Goal: Task Accomplishment & Management: Complete application form

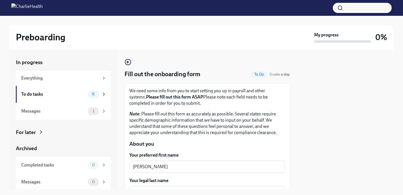
scroll to position [451, 0]
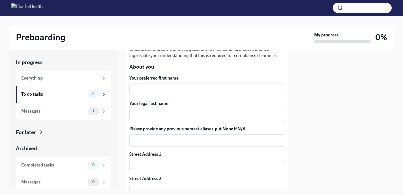
scroll to position [79, 0]
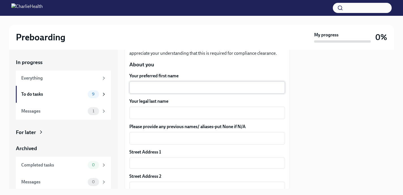
click at [165, 85] on textarea "Your preferred first name" at bounding box center [207, 87] width 149 height 7
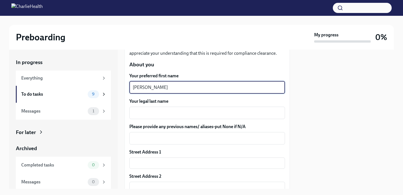
type textarea "[PERSON_NAME]"
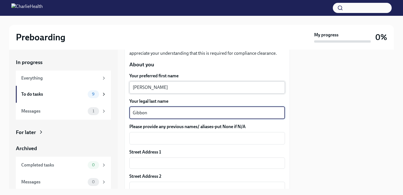
type textarea "Gibbon"
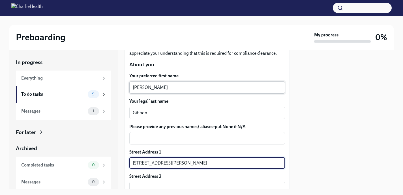
type input "[STREET_ADDRESS][PERSON_NAME]"
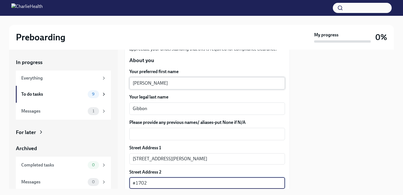
type input "#1702"
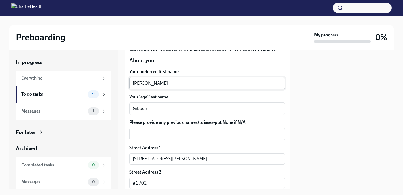
scroll to position [172, 0]
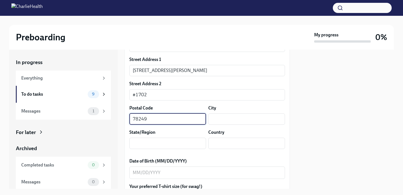
type input "78249"
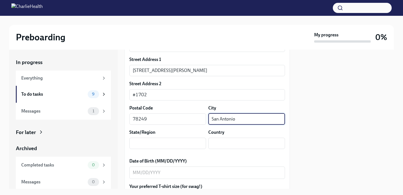
type input "San Antonio"
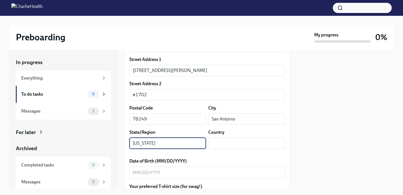
type input "[US_STATE]"
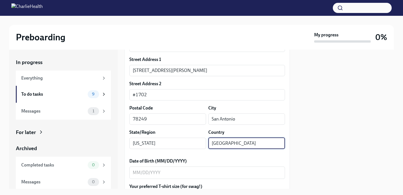
type input "[GEOGRAPHIC_DATA]"
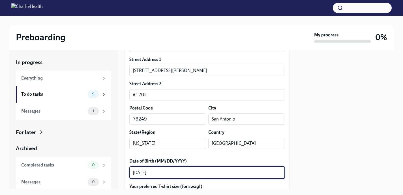
type textarea "[DATE]"
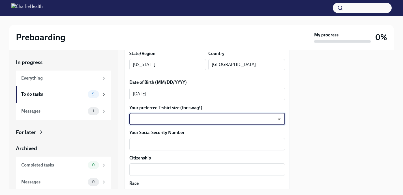
click at [179, 123] on body "Preboarding My progress 0% In progress Everything To do tasks 9 Messages 1 For …" at bounding box center [201, 97] width 403 height 195
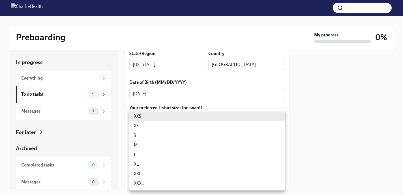
click at [171, 153] on li "L" at bounding box center [207, 155] width 156 height 10
type input "LvpEGRrq8"
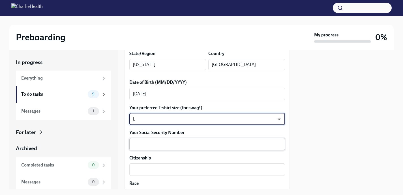
click at [171, 149] on div "x ​" at bounding box center [207, 144] width 156 height 12
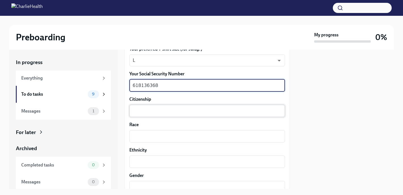
scroll to position [319, 0]
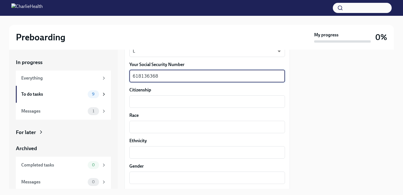
type textarea "618136368"
click at [158, 102] on textarea "Citizenship" at bounding box center [207, 101] width 149 height 7
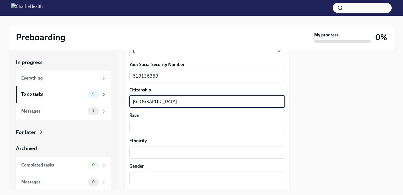
type textarea "[GEOGRAPHIC_DATA]"
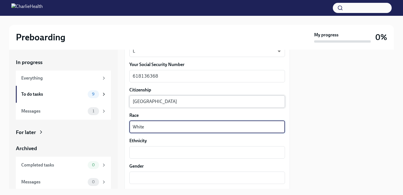
type textarea "White"
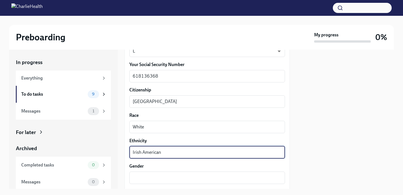
type textarea "Irish American"
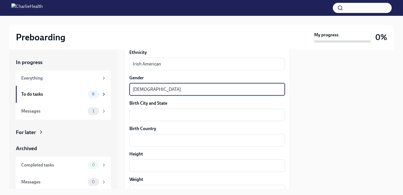
scroll to position [408, 0]
type textarea "[DEMOGRAPHIC_DATA]"
click at [188, 113] on textarea "Birth City and State" at bounding box center [207, 114] width 149 height 7
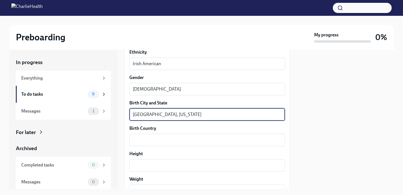
type textarea "[GEOGRAPHIC_DATA], [US_STATE]"
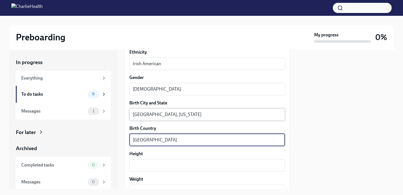
type textarea "[GEOGRAPHIC_DATA]"
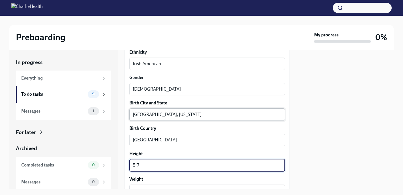
type textarea "5'7"
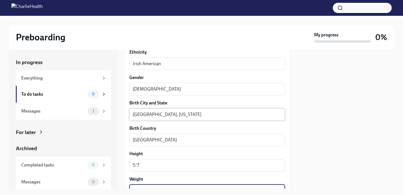
scroll to position [413, 0]
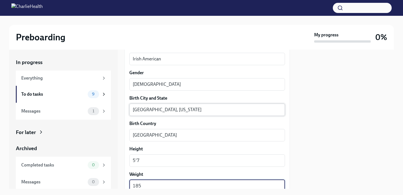
type textarea "185"
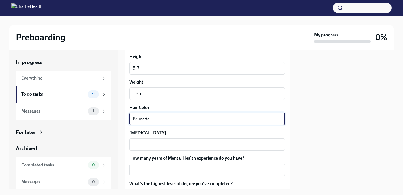
type textarea "Brunette"
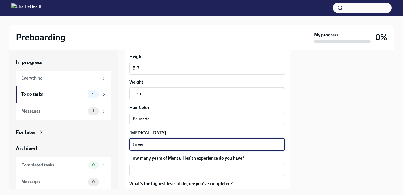
type textarea "Green"
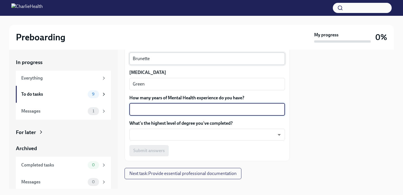
scroll to position [566, 0]
click at [206, 134] on body "Preboarding My progress 0% In progress Everything To do tasks 9 Messages 1 For …" at bounding box center [201, 97] width 403 height 195
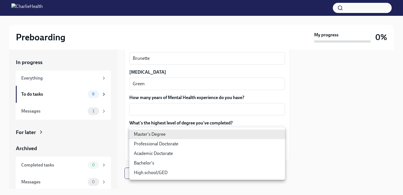
click at [195, 171] on li "High school/GED" at bounding box center [207, 173] width 156 height 10
type input "30XAMbLYA"
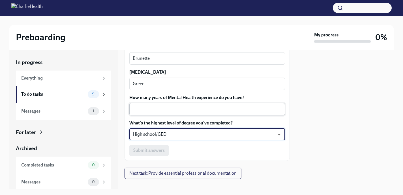
click at [207, 106] on textarea "How many years of Mental Health experience do you have?" at bounding box center [207, 109] width 149 height 7
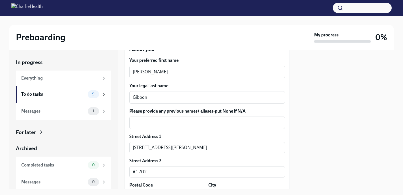
scroll to position [95, 0]
click at [205, 123] on textarea "Please provide any previous names/ aliases-put None if N/A" at bounding box center [207, 123] width 149 height 7
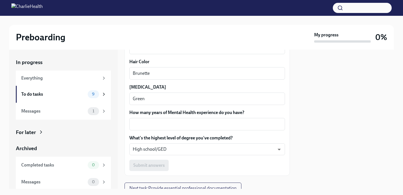
scroll to position [552, 0]
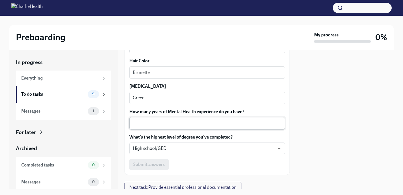
type textarea "None"
click at [218, 126] on textarea "How many years of Mental Health experience do you have?" at bounding box center [207, 123] width 149 height 7
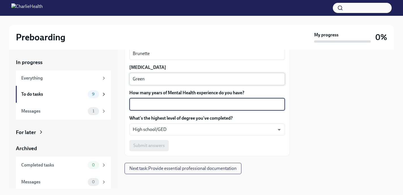
scroll to position [575, 0]
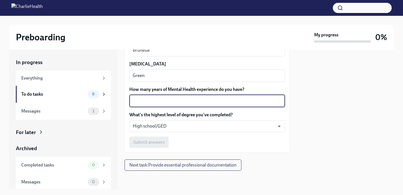
click at [260, 101] on textarea "How many years of Mental Health experience do you have?" at bounding box center [207, 101] width 149 height 7
type textarea "n"
type textarea "N/A"
click at [157, 141] on span "Submit answers" at bounding box center [148, 143] width 31 height 6
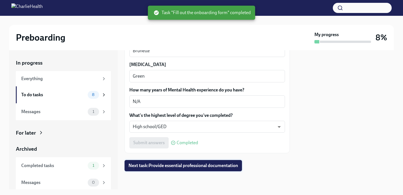
click at [156, 167] on span "Next task : Provide essential professional documentation" at bounding box center [182, 166] width 109 height 6
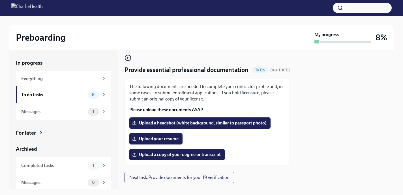
scroll to position [5, 0]
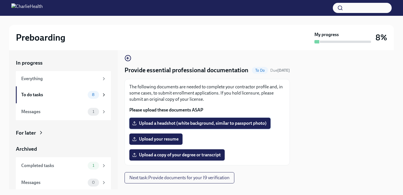
click at [181, 126] on span "Upload a headshot (white background, similar to passport photo)" at bounding box center [199, 124] width 133 height 6
click at [0, 0] on input "Upload a headshot (white background, similar to passport photo)" at bounding box center [0, 0] width 0 height 0
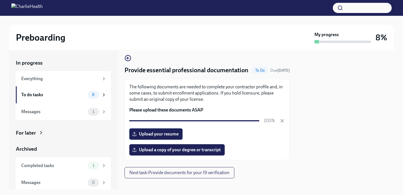
click at [160, 137] on span "Upload your resume" at bounding box center [155, 135] width 45 height 6
click at [0, 0] on input "Upload your resume" at bounding box center [0, 0] width 0 height 0
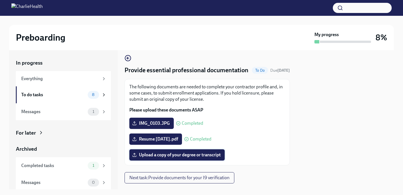
click at [186, 158] on span "Upload a copy of your degree or transcript" at bounding box center [176, 155] width 87 height 6
click at [0, 0] on input "Upload a copy of your degree or transcript" at bounding box center [0, 0] width 0 height 0
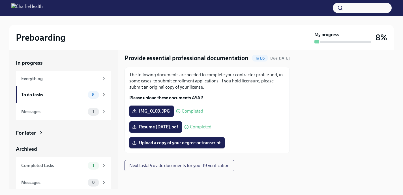
scroll to position [25, 0]
click at [197, 164] on span "Next task : Provide documents for your I9 verification" at bounding box center [179, 166] width 100 height 6
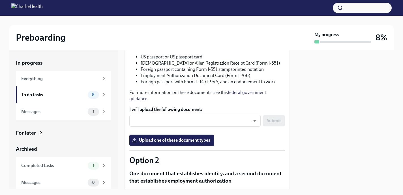
scroll to position [94, 0]
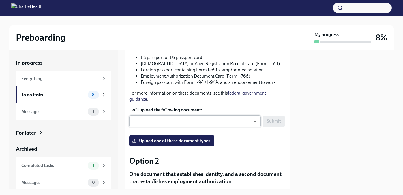
click at [229, 123] on body "Preboarding My progress 8% In progress Everything To do tasks 8 Messages 1 For …" at bounding box center [201, 97] width 403 height 195
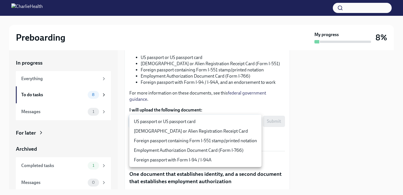
click at [229, 123] on li "US passport or US passport card" at bounding box center [195, 122] width 132 height 10
type input "KnYOjnC8x"
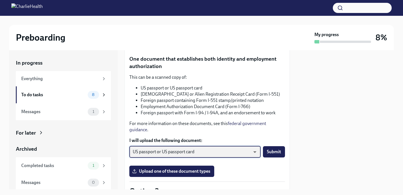
scroll to position [68, 0]
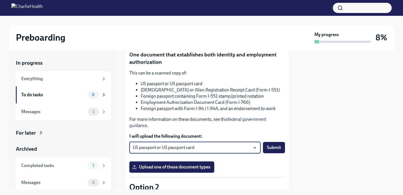
click at [180, 167] on span "Upload one of these document types" at bounding box center [171, 168] width 77 height 6
click at [0, 0] on input "Upload one of these document types" at bounding box center [0, 0] width 0 height 0
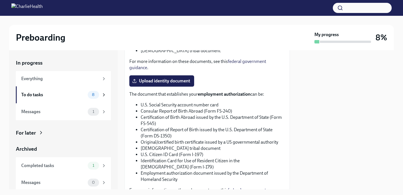
scroll to position [352, 0]
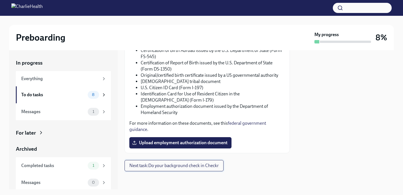
click at [210, 167] on span "Next task : Do your background check in Checkr" at bounding box center [173, 166] width 89 height 6
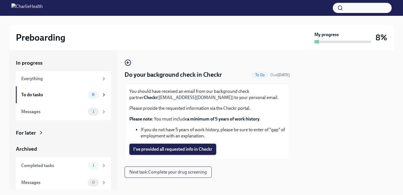
click at [203, 148] on span "I've provided all requested info in Checkr" at bounding box center [172, 150] width 79 height 6
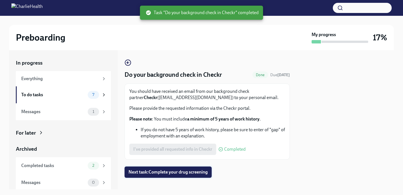
click at [191, 175] on span "Next task : Complete your drug screening" at bounding box center [167, 173] width 79 height 6
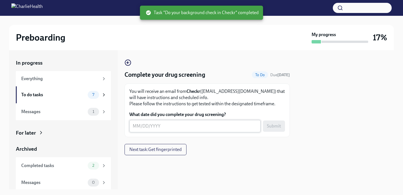
click at [179, 130] on textarea "What date did you complete your drug screening?" at bounding box center [195, 126] width 124 height 7
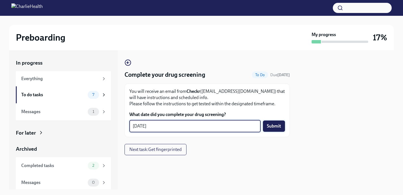
type textarea "08/29/2025"
click at [269, 129] on span "Submit" at bounding box center [274, 127] width 14 height 6
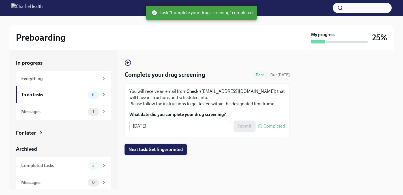
click at [175, 153] on button "Next task : Get fingerprinted" at bounding box center [155, 149] width 62 height 11
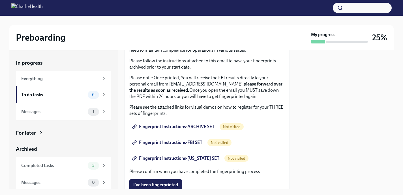
scroll to position [55, 0]
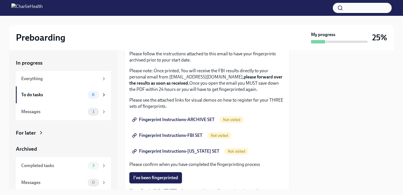
click at [195, 117] on link "Fingerprint Instructions-ARCHIVE SET" at bounding box center [173, 119] width 89 height 11
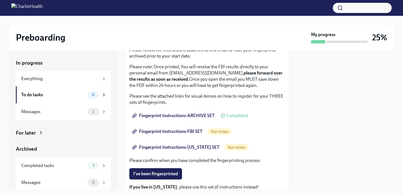
scroll to position [56, 0]
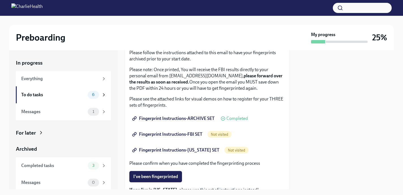
click at [193, 133] on span "Fingerprint Instructions-FBI SET" at bounding box center [167, 135] width 69 height 6
click at [174, 153] on span "Fingerprint Instructions-FLORIDA SET" at bounding box center [176, 151] width 86 height 6
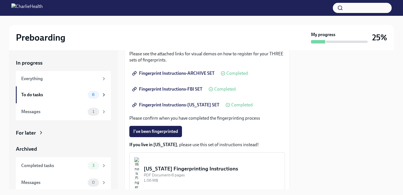
scroll to position [149, 0]
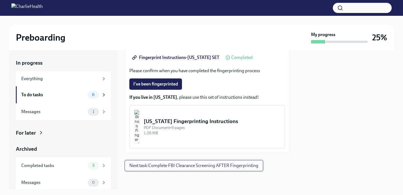
click at [167, 165] on span "Next task : Complete FBI Clearance Screening AFTER Fingerprinting" at bounding box center [193, 166] width 129 height 6
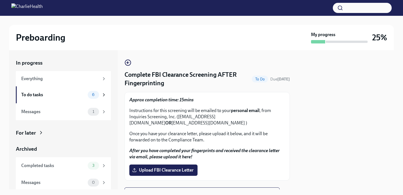
scroll to position [27, 0]
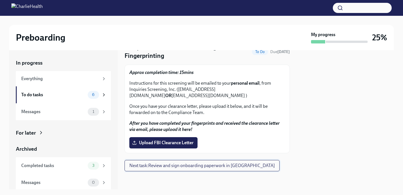
click at [179, 165] on span "Next task : Review and sign onboarding paperwork in UKG" at bounding box center [201, 166] width 145 height 6
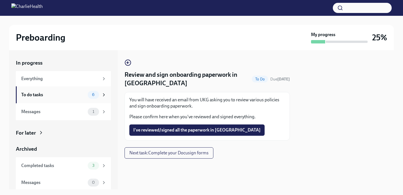
click at [98, 97] on div "6" at bounding box center [93, 95] width 11 height 8
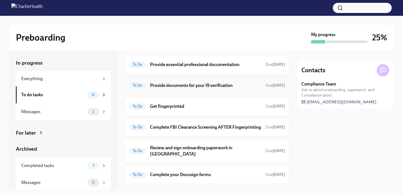
scroll to position [28, 0]
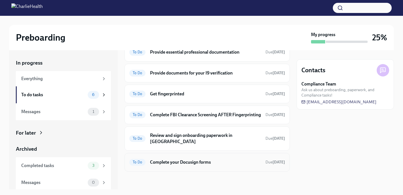
click at [170, 159] on div "To Do Complete your Docusign forms Due in 6 days" at bounding box center [207, 162] width 156 height 9
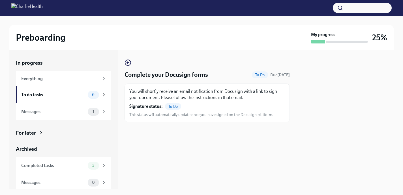
click at [173, 108] on span "To Do" at bounding box center [173, 107] width 16 height 4
